Goal: Transaction & Acquisition: Purchase product/service

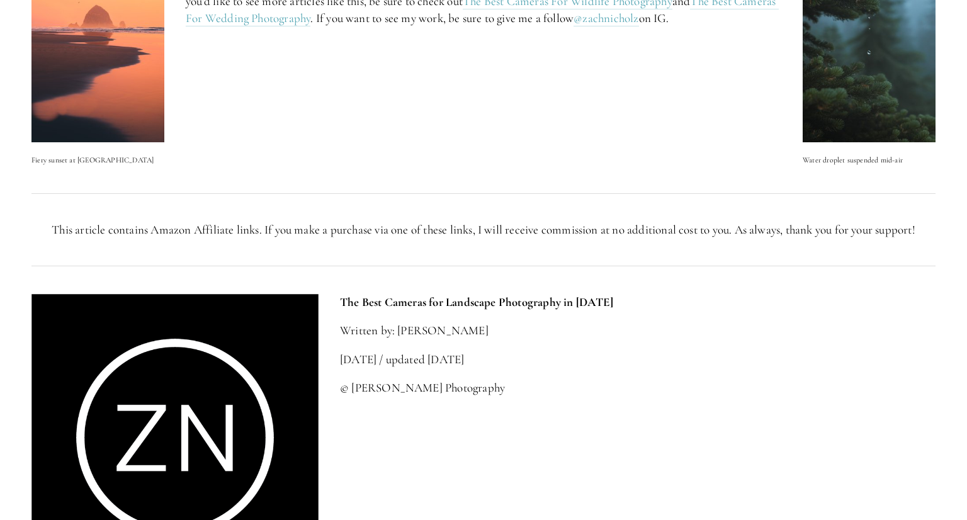
scroll to position [4296, 0]
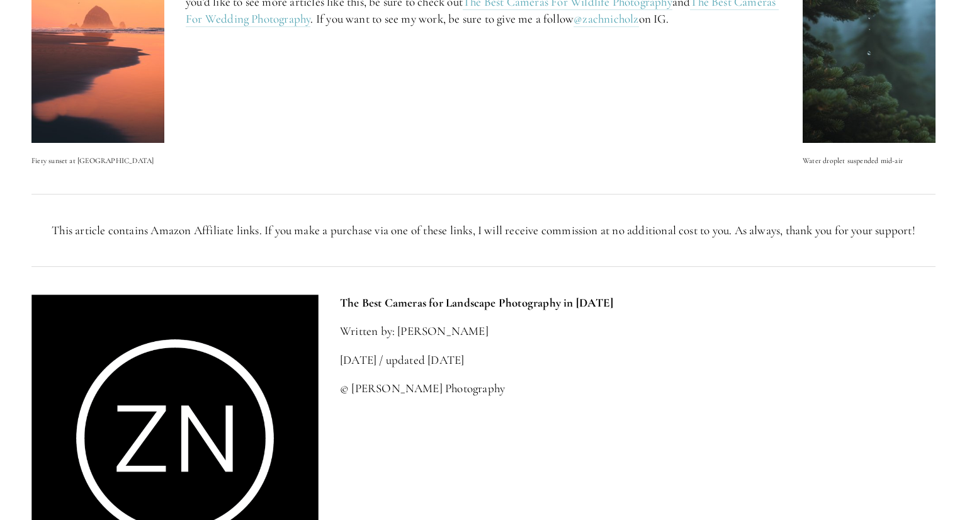
click at [577, 378] on div "The Best Cameras for Landscape Photography in [DATE] Written by: [PERSON_NAME] …" at bounding box center [638, 346] width 596 height 103
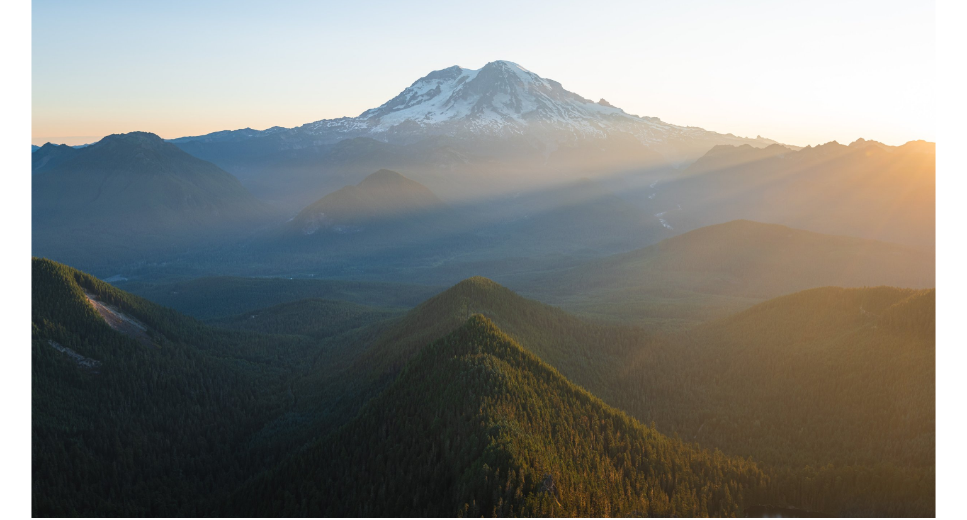
scroll to position [0, 0]
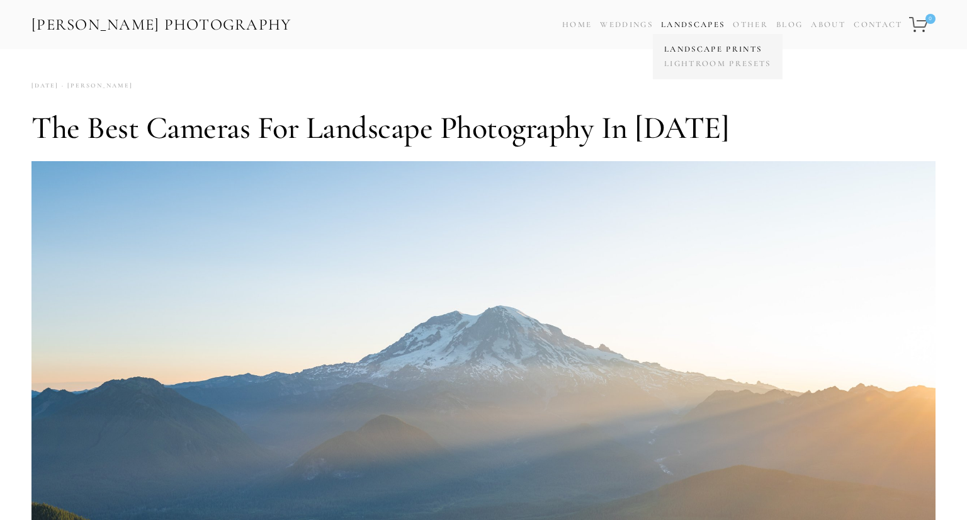
click at [691, 52] on link "Landscape Prints" at bounding box center [717, 49] width 113 height 14
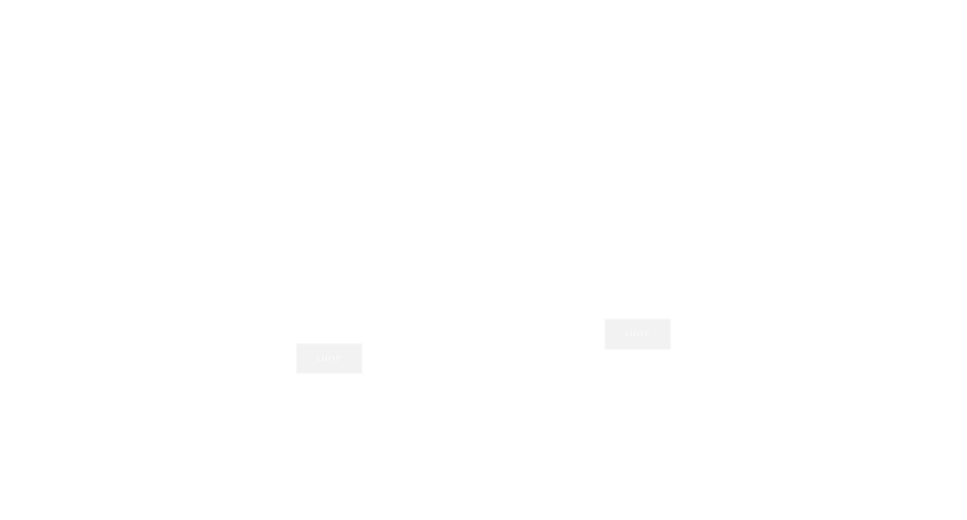
scroll to position [934, 0]
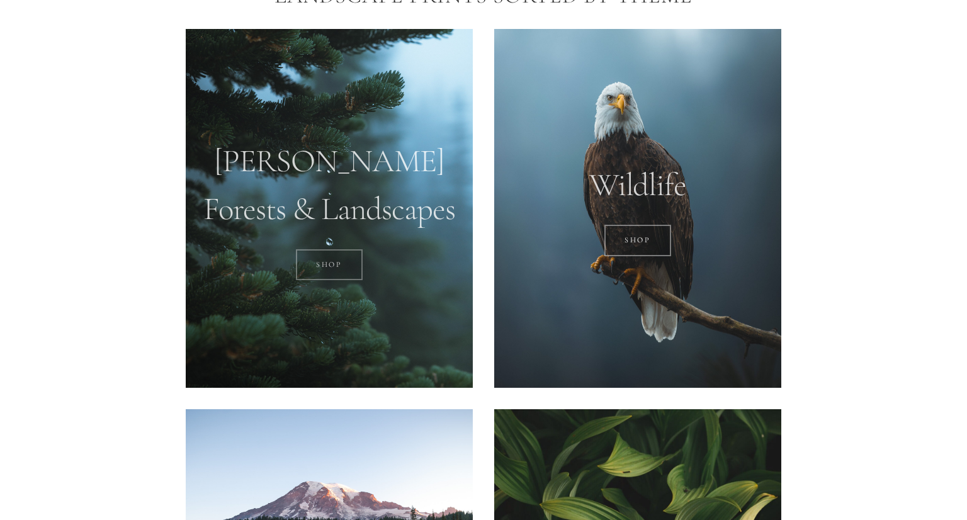
click at [322, 265] on link "SHOP" at bounding box center [329, 264] width 67 height 31
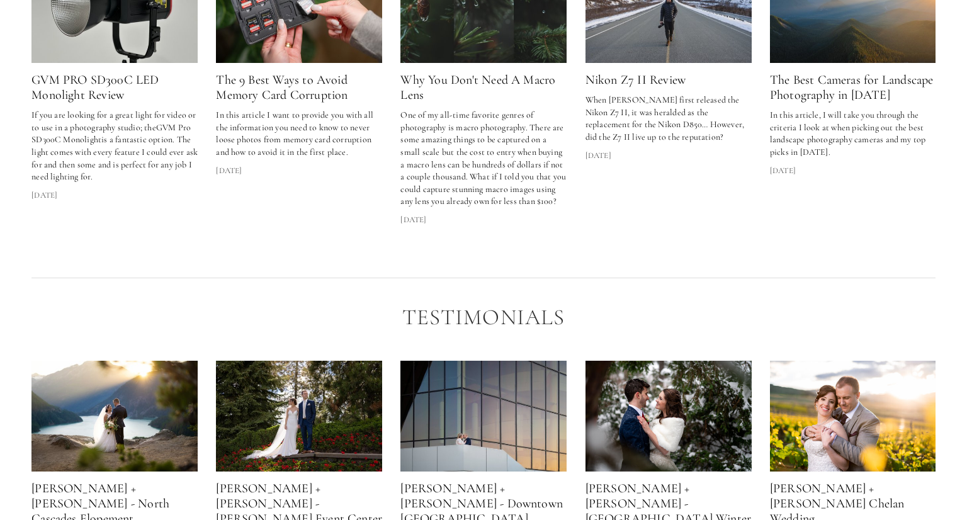
scroll to position [1902, 0]
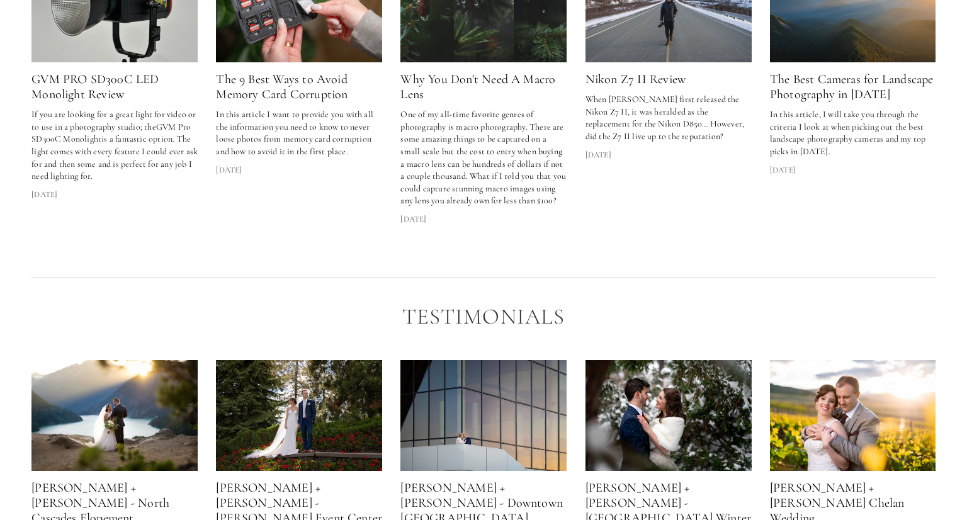
click at [636, 87] on link "Nikon Z7 II Review" at bounding box center [635, 79] width 100 height 15
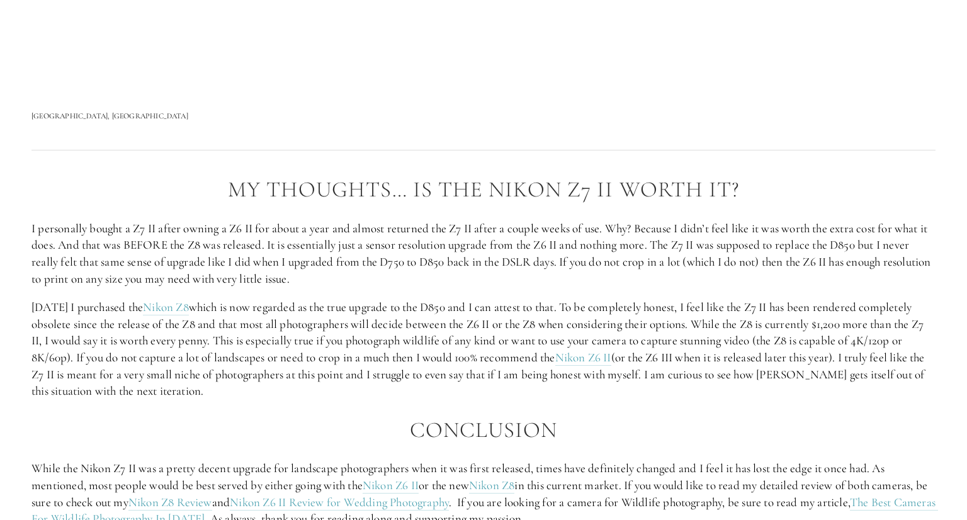
scroll to position [2127, 0]
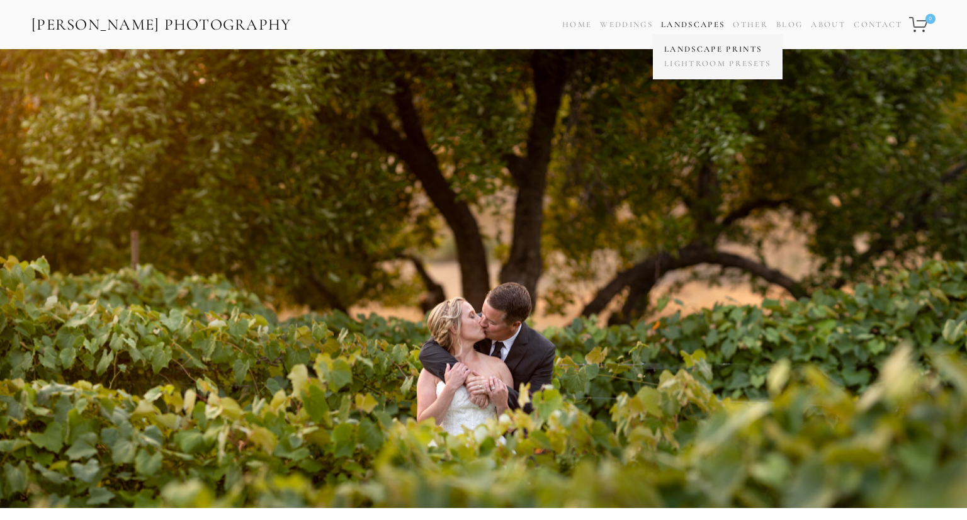
click at [692, 48] on link "Landscape Prints" at bounding box center [717, 49] width 113 height 14
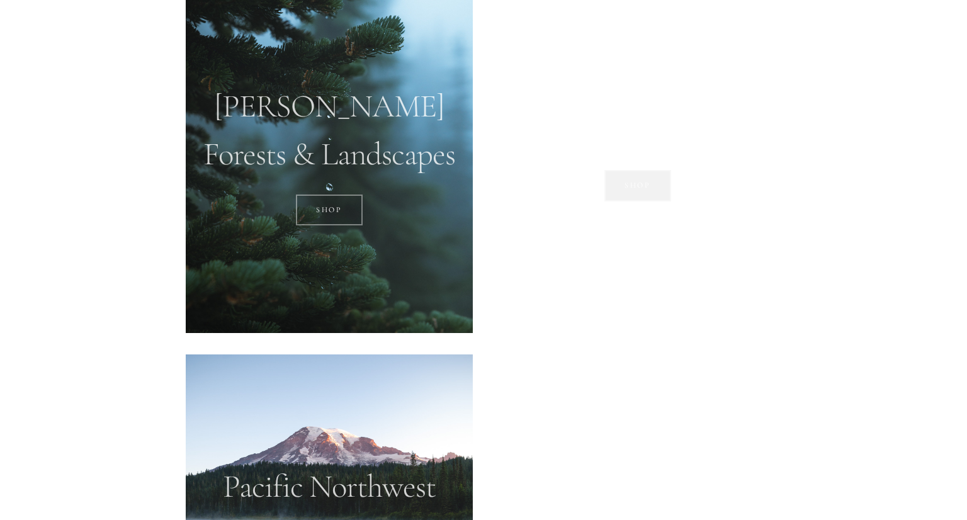
scroll to position [990, 0]
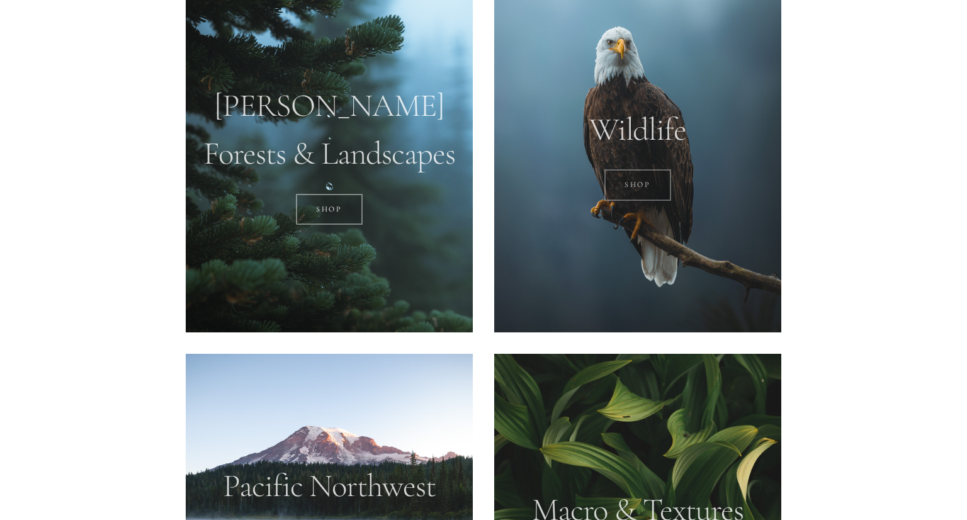
click at [651, 183] on link "SHOP" at bounding box center [637, 184] width 67 height 31
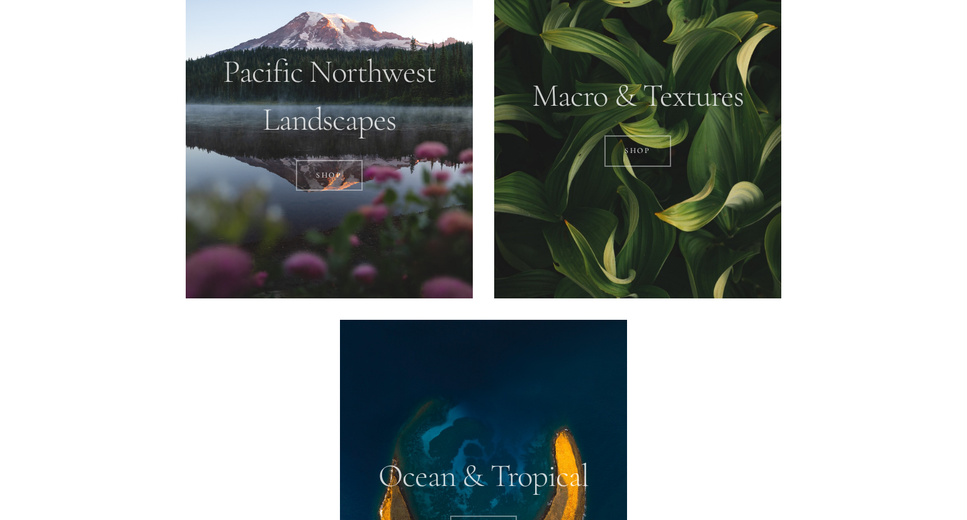
scroll to position [1404, 0]
click at [339, 170] on link "SHOP" at bounding box center [329, 174] width 67 height 31
click at [708, 174] on div at bounding box center [637, 118] width 287 height 359
click at [629, 148] on link "Shop" at bounding box center [637, 150] width 67 height 31
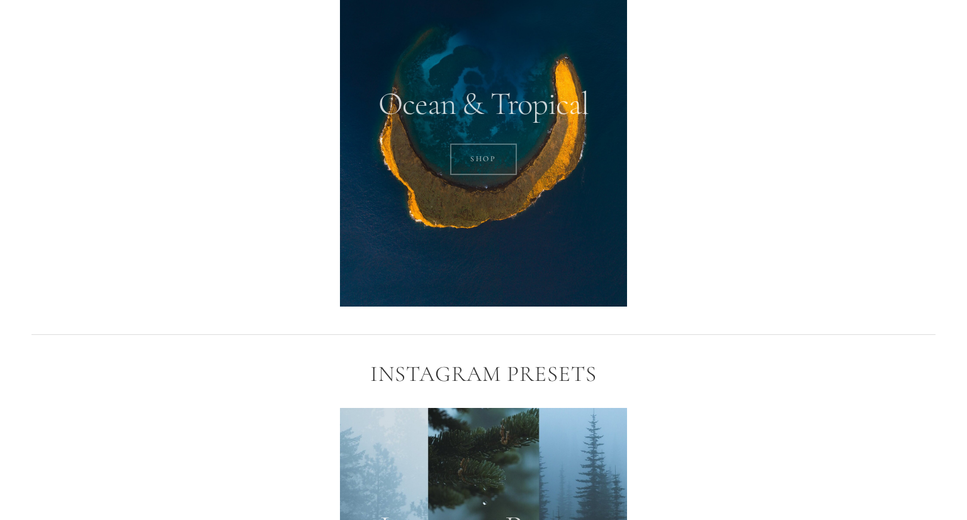
scroll to position [1745, 0]
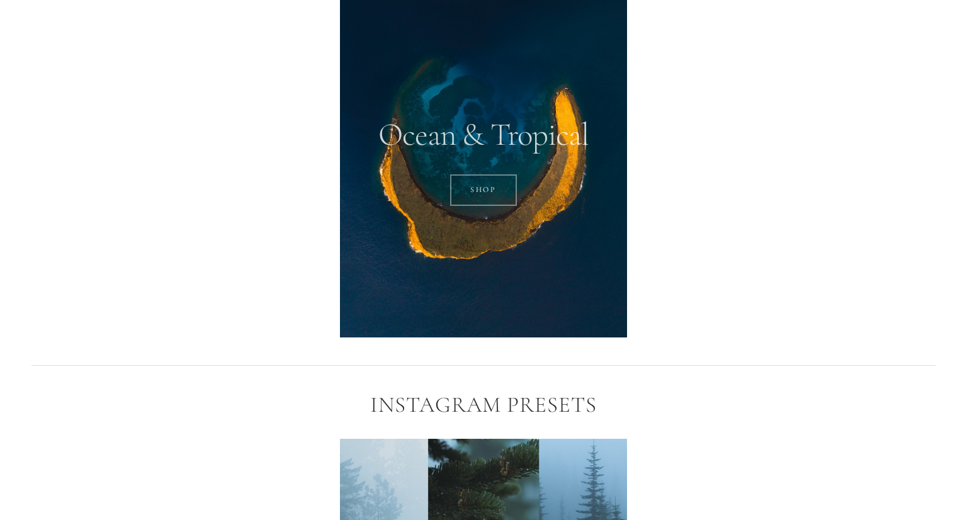
click at [487, 169] on div at bounding box center [483, 158] width 287 height 359
click at [486, 196] on link "SHOP" at bounding box center [483, 189] width 67 height 31
